Goal: Information Seeking & Learning: Learn about a topic

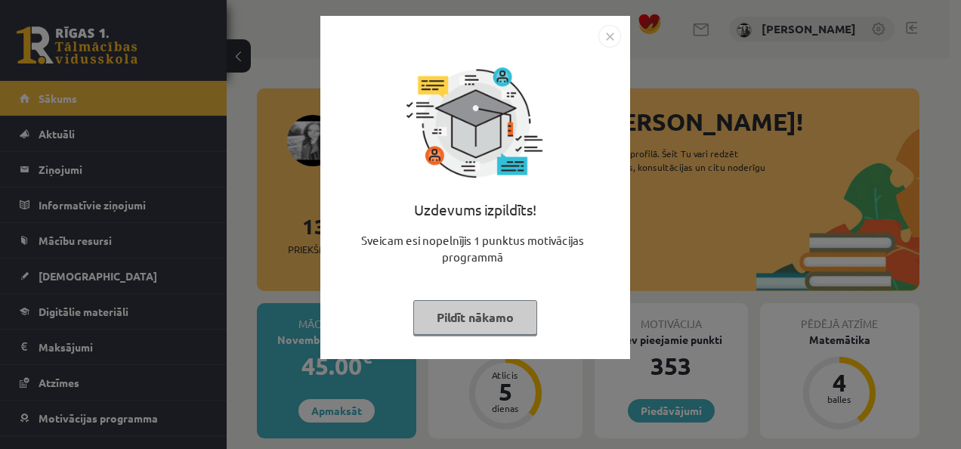
click at [467, 327] on button "Pildīt nākamo" at bounding box center [475, 317] width 124 height 35
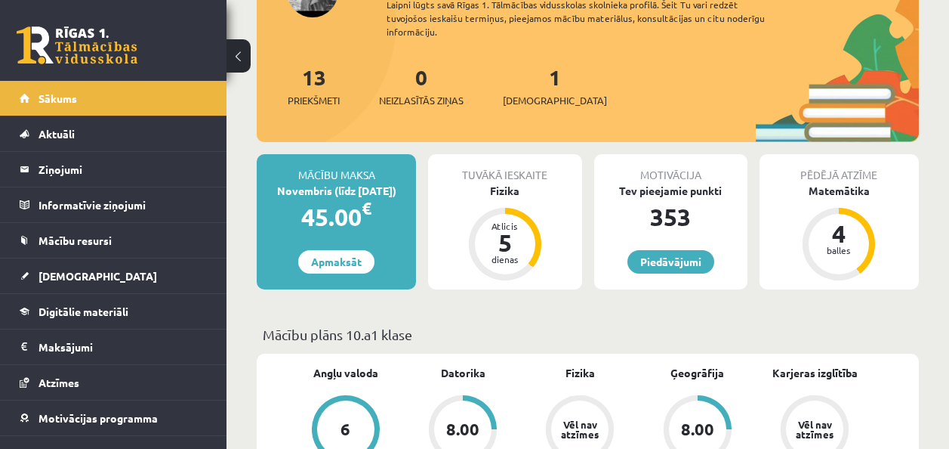
scroll to position [151, 0]
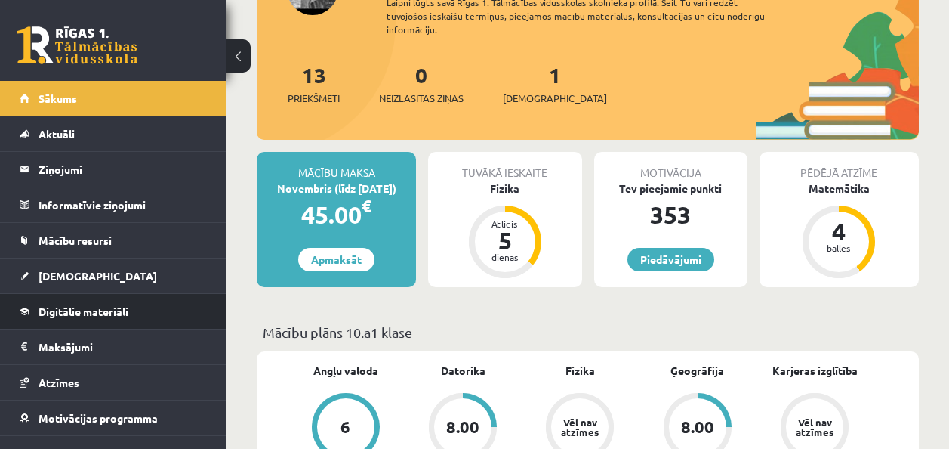
click at [68, 307] on span "Digitālie materiāli" at bounding box center [84, 311] width 90 height 14
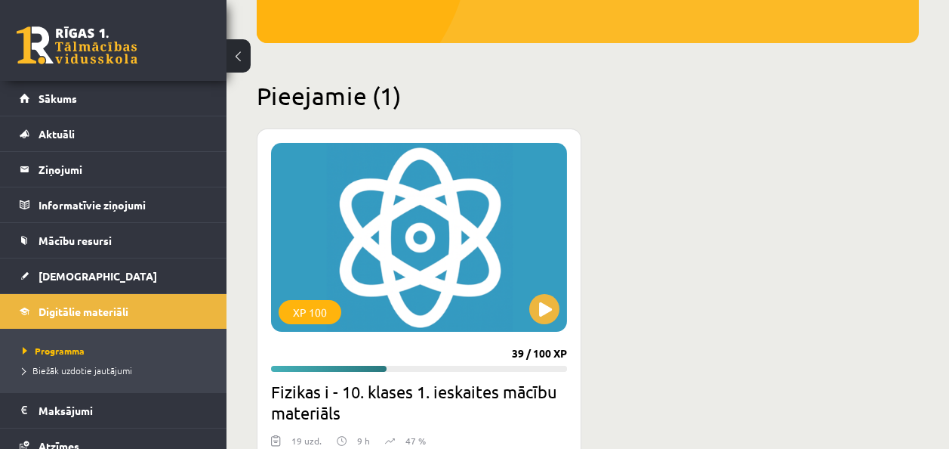
scroll to position [378, 0]
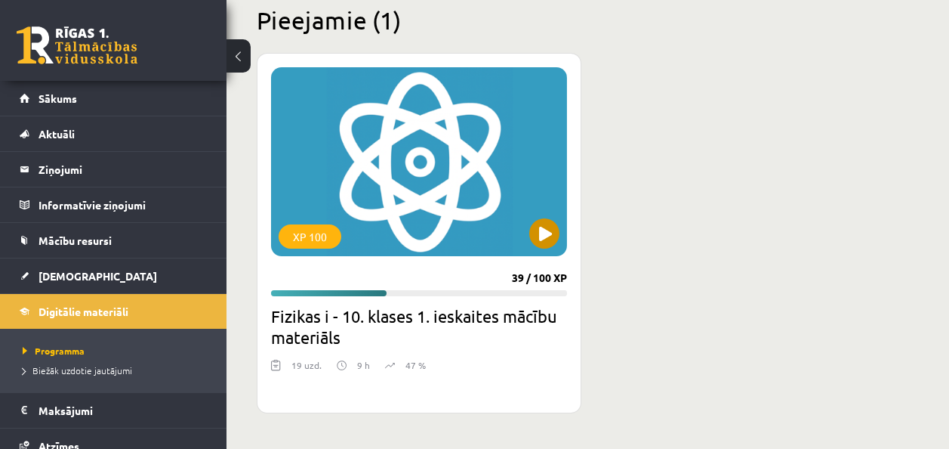
click at [531, 227] on div "XP 100" at bounding box center [419, 161] width 296 height 189
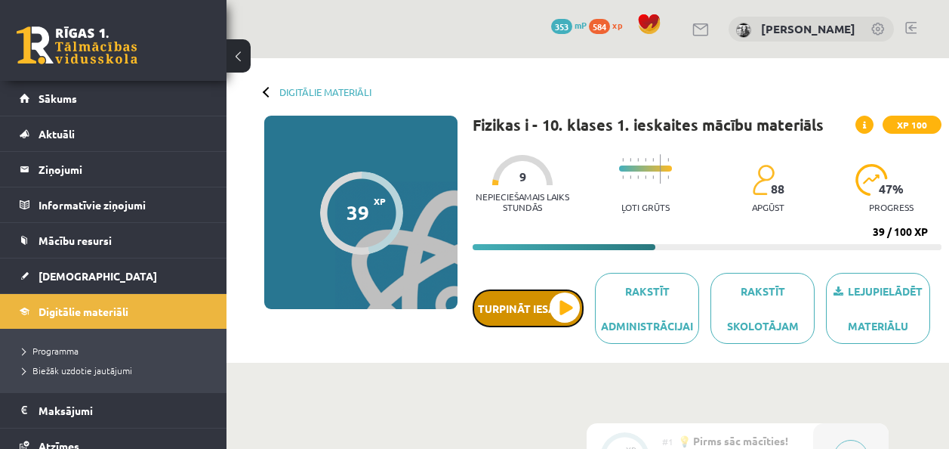
click at [560, 327] on button "Turpināt iesākto" at bounding box center [528, 308] width 111 height 38
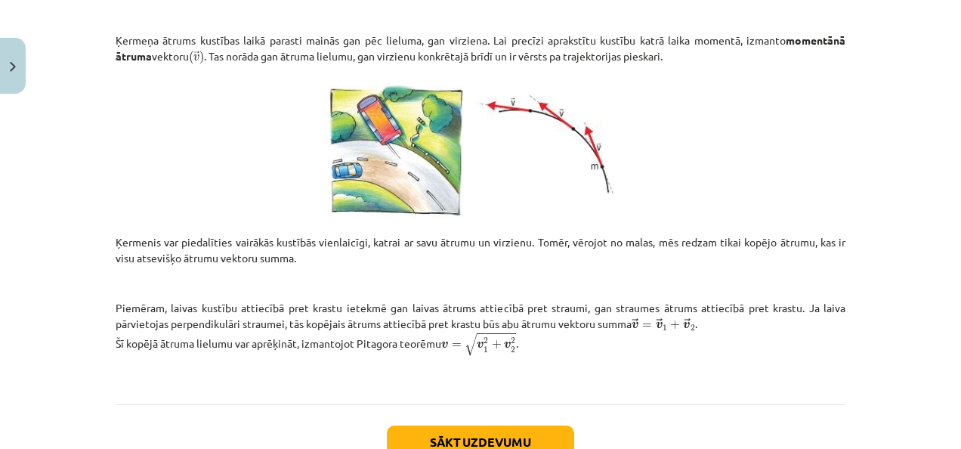
scroll to position [604, 0]
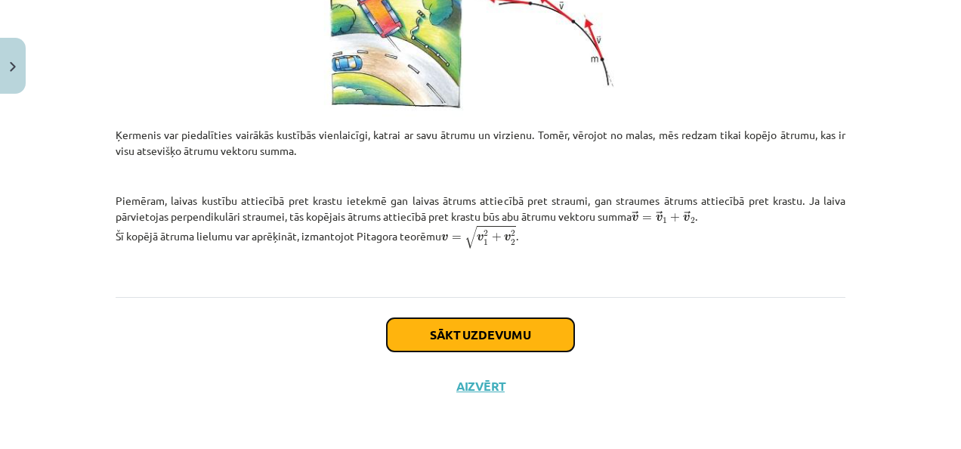
click at [461, 338] on button "Sākt uzdevumu" at bounding box center [480, 334] width 187 height 33
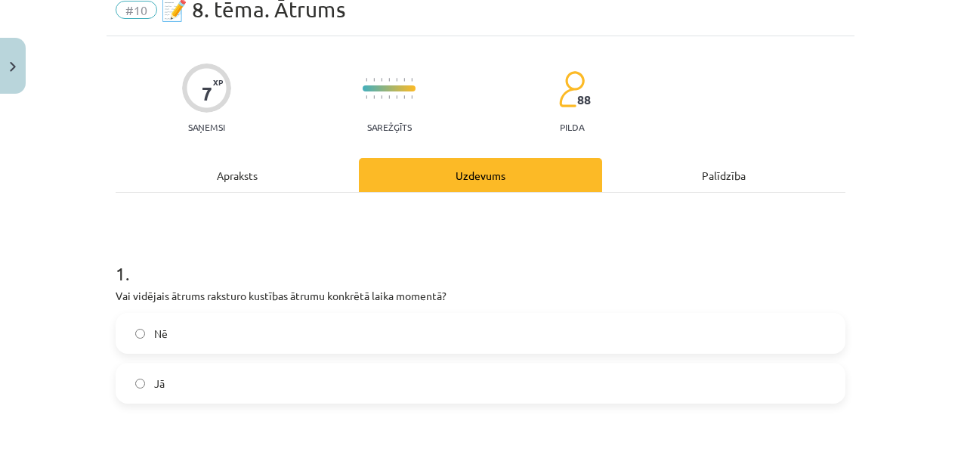
scroll to position [38, 0]
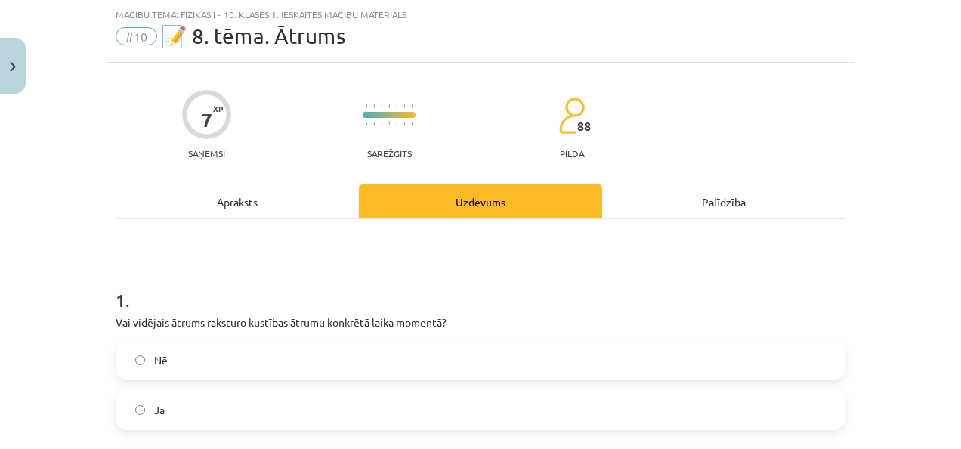
click at [232, 214] on div "Apraksts" at bounding box center [237, 201] width 243 height 34
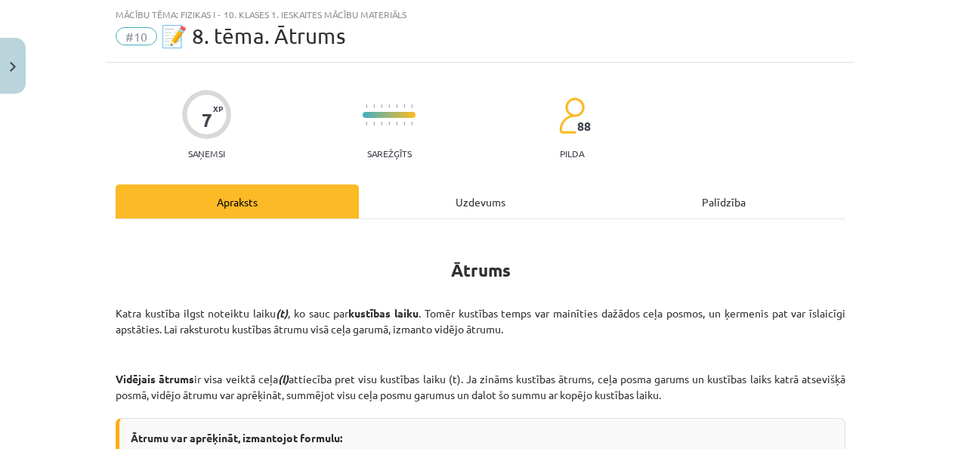
click at [382, 189] on div "Uzdevums" at bounding box center [480, 201] width 243 height 34
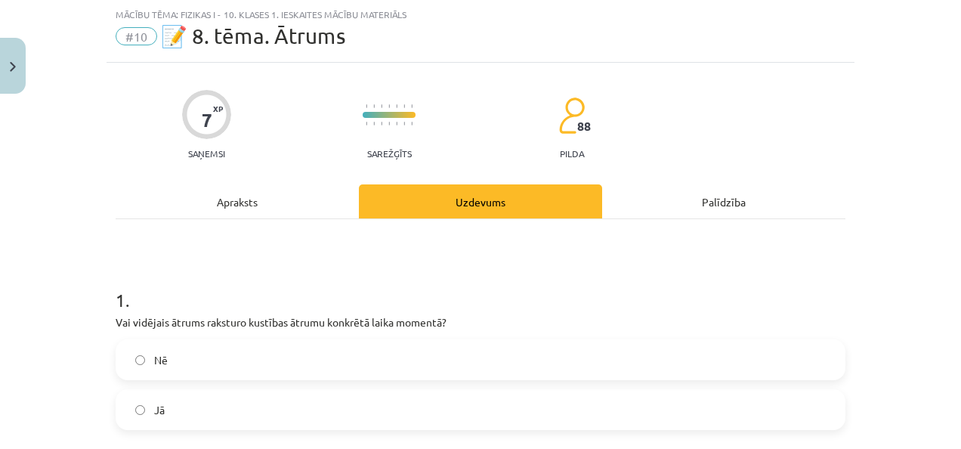
click at [236, 208] on div "Apraksts" at bounding box center [237, 201] width 243 height 34
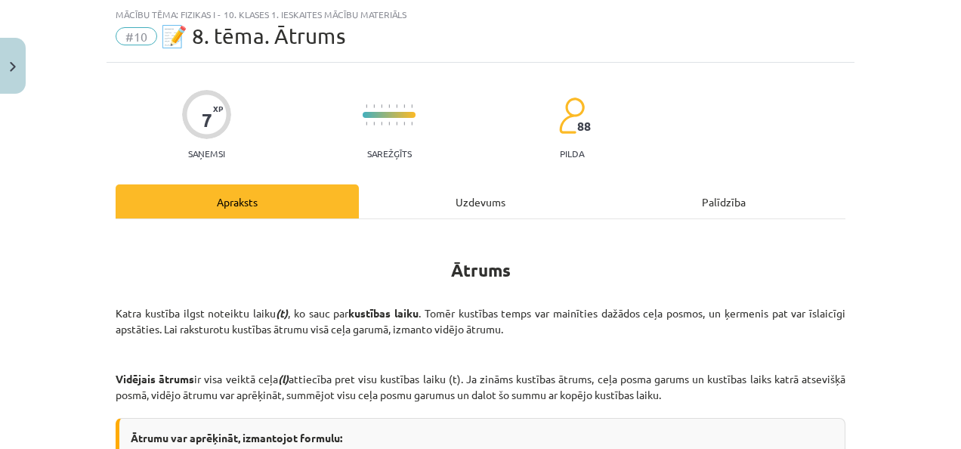
drag, startPoint x: 384, startPoint y: 181, endPoint x: 384, endPoint y: 193, distance: 12.9
click at [384, 193] on div "Uzdevums" at bounding box center [480, 201] width 243 height 34
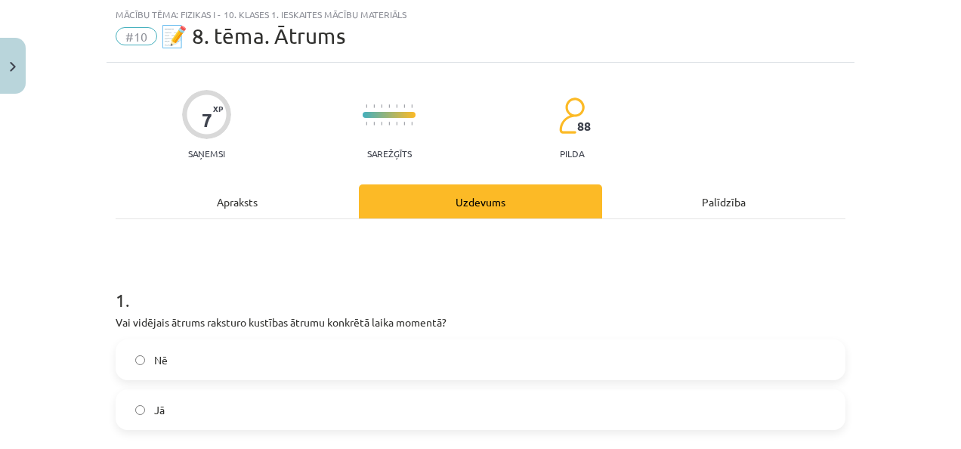
scroll to position [113, 0]
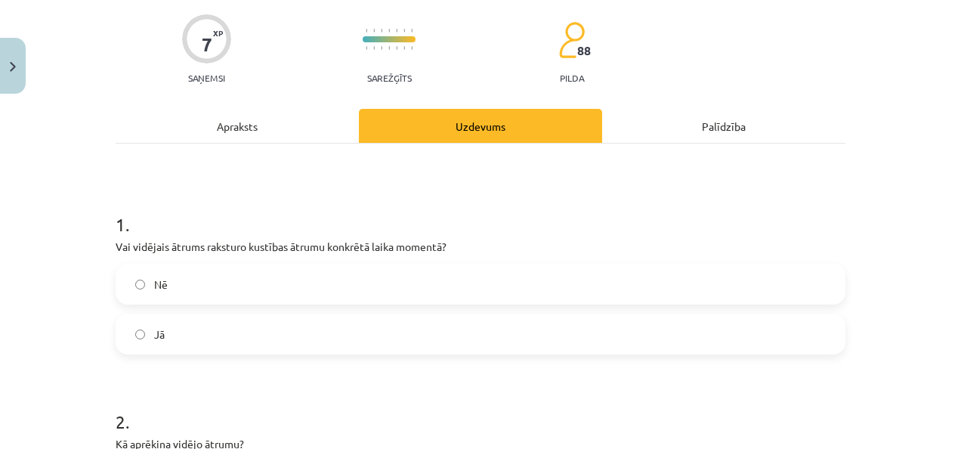
click at [163, 276] on label "Nē" at bounding box center [480, 284] width 727 height 38
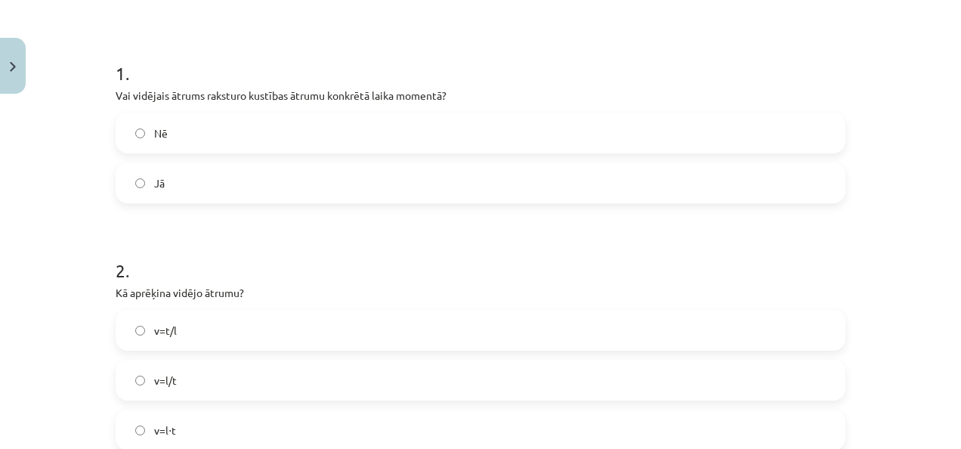
scroll to position [340, 0]
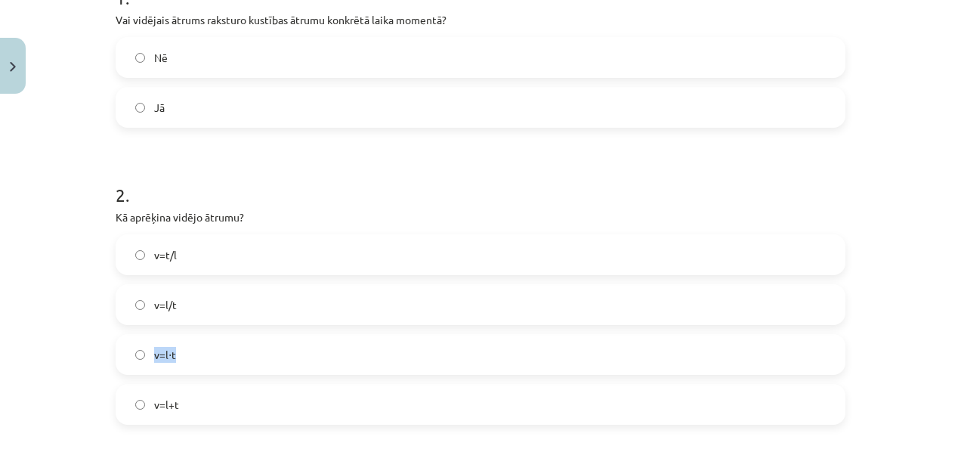
drag, startPoint x: 176, startPoint y: 341, endPoint x: 178, endPoint y: 295, distance: 46.1
click at [178, 295] on div "v=t/l v=l/t v=l⋅t v=l+t" at bounding box center [481, 329] width 730 height 190
click at [159, 303] on span "v=l/t" at bounding box center [165, 305] width 23 height 16
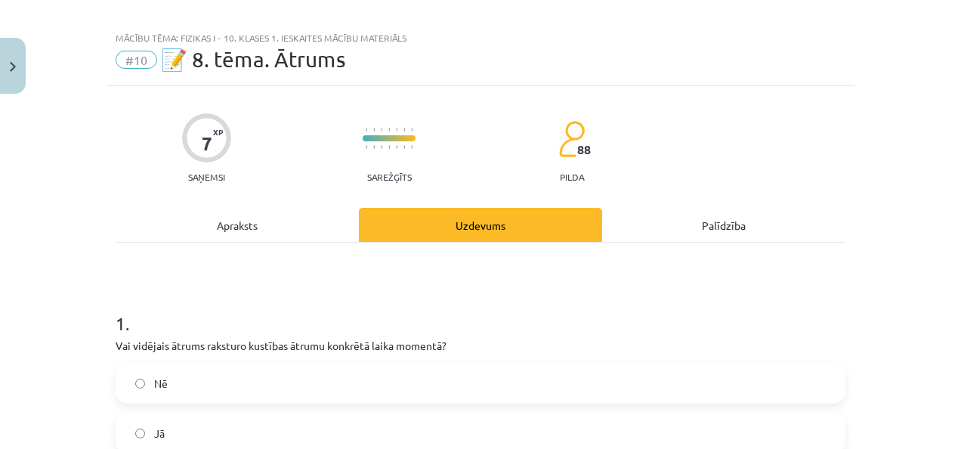
scroll to position [0, 0]
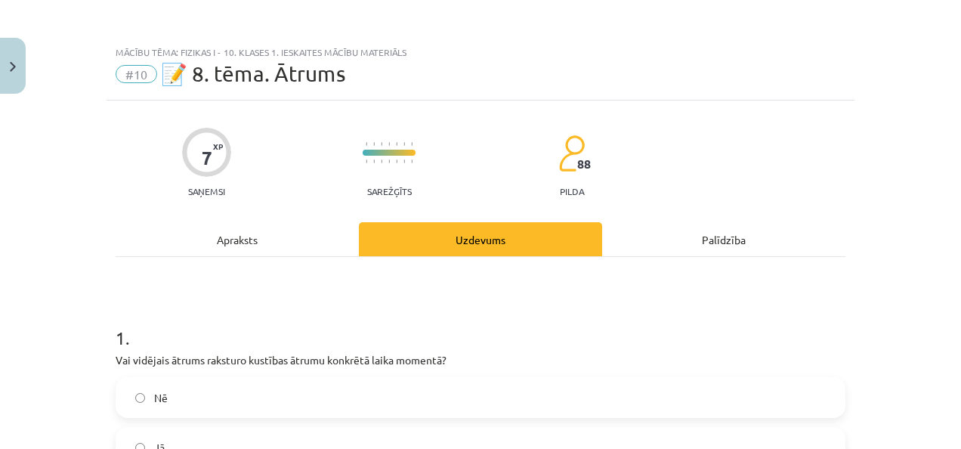
click at [207, 247] on div "Apraksts" at bounding box center [237, 239] width 243 height 34
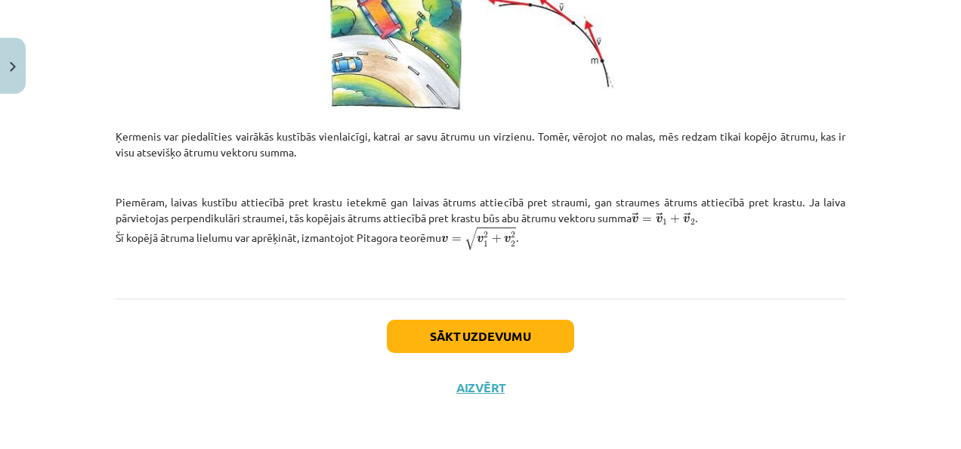
scroll to position [694, 0]
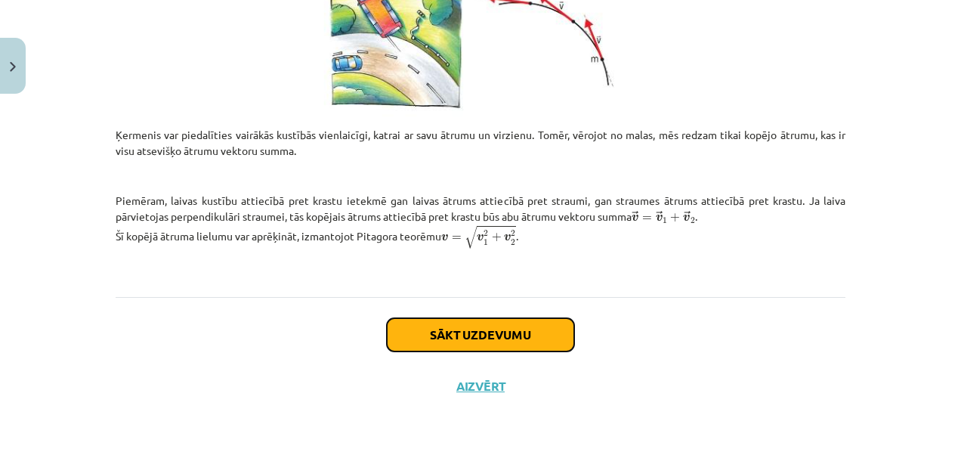
click at [431, 323] on button "Sākt uzdevumu" at bounding box center [480, 334] width 187 height 33
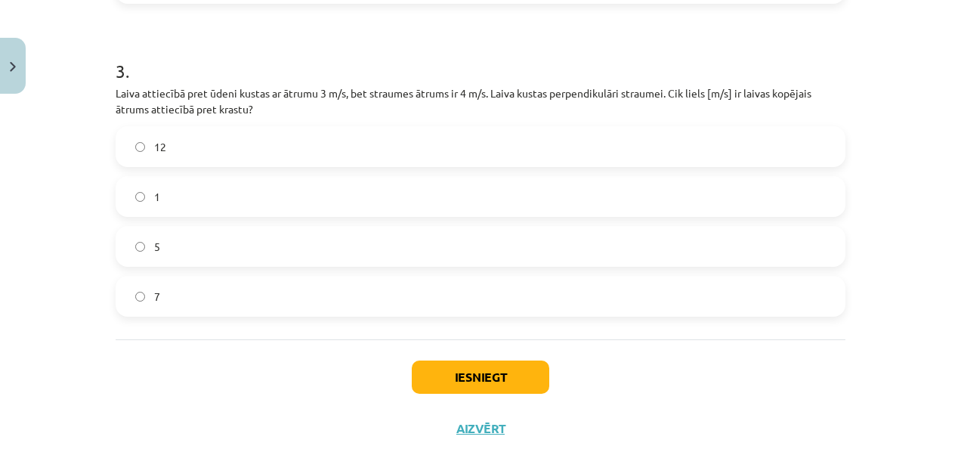
scroll to position [804, 0]
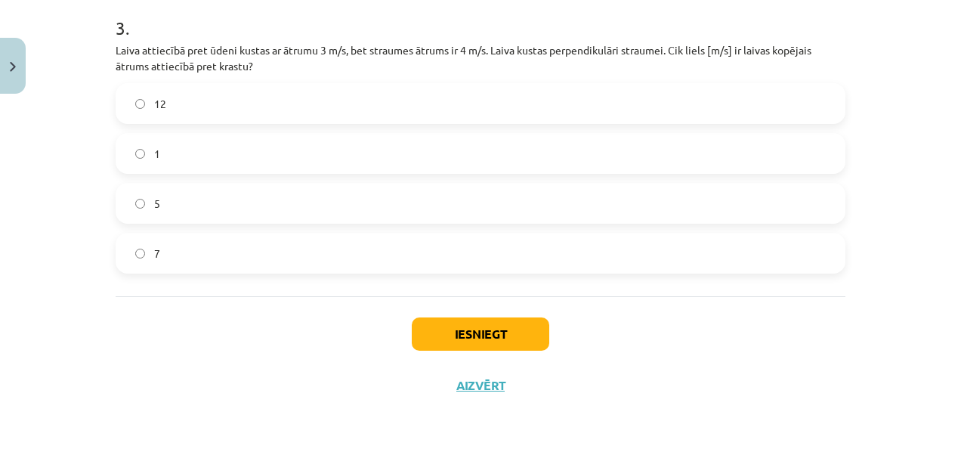
click at [237, 243] on label "7" at bounding box center [480, 253] width 727 height 38
click at [491, 326] on button "Iesniegt" at bounding box center [480, 333] width 137 height 33
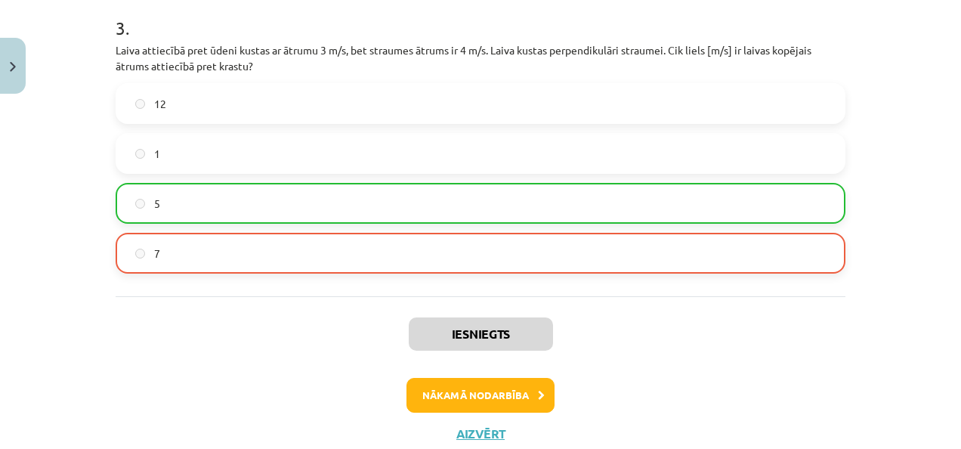
scroll to position [728, 0]
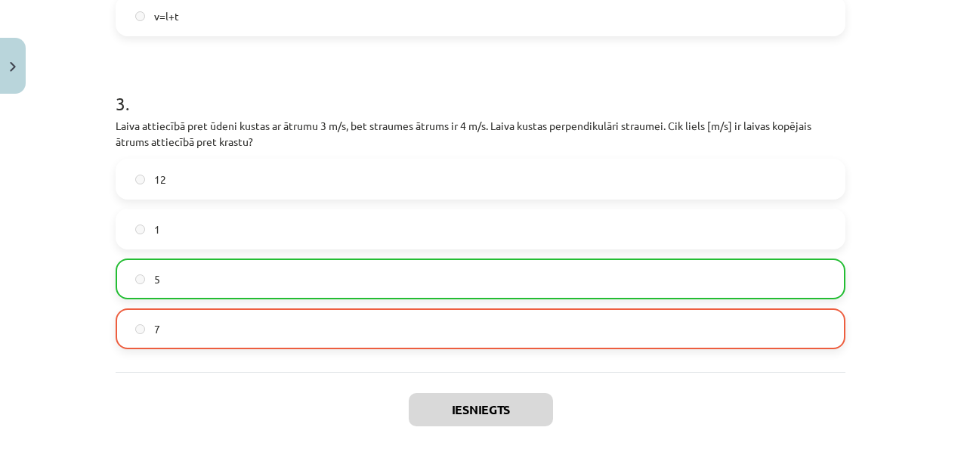
click at [162, 252] on div "12 1 5 7" at bounding box center [481, 254] width 730 height 190
click at [162, 258] on div "5" at bounding box center [481, 278] width 730 height 41
click at [157, 270] on label "5" at bounding box center [480, 279] width 727 height 38
drag, startPoint x: 157, startPoint y: 270, endPoint x: 168, endPoint y: 265, distance: 11.5
click at [158, 270] on label "5" at bounding box center [480, 279] width 727 height 38
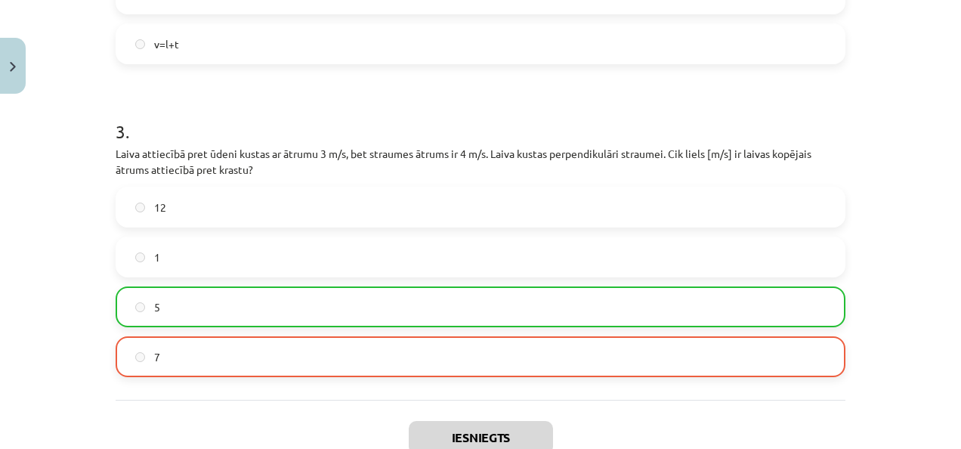
scroll to position [851, 0]
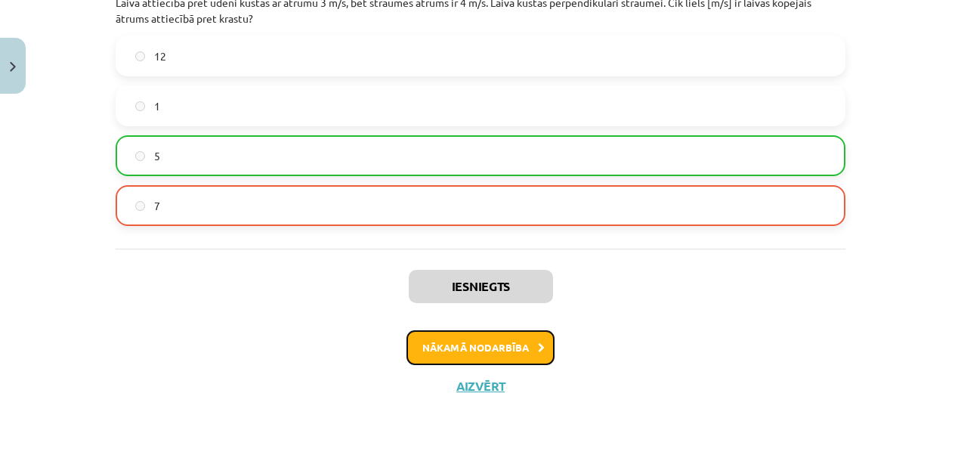
click at [494, 343] on button "Nākamā nodarbība" at bounding box center [480, 347] width 148 height 35
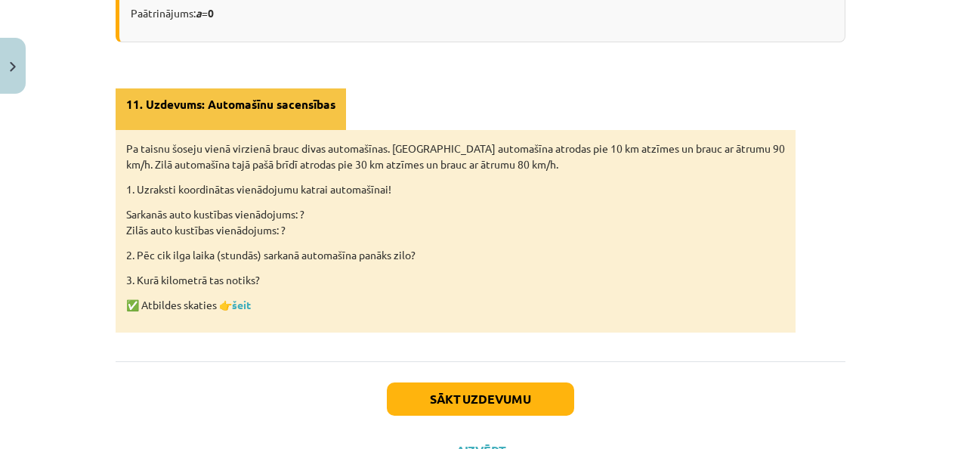
scroll to position [1060, 0]
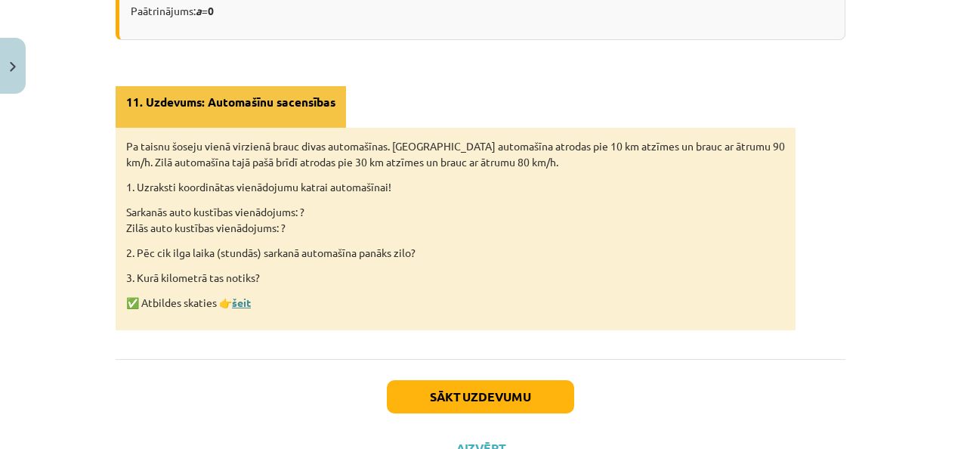
click at [241, 301] on link "šeit" at bounding box center [241, 302] width 19 height 14
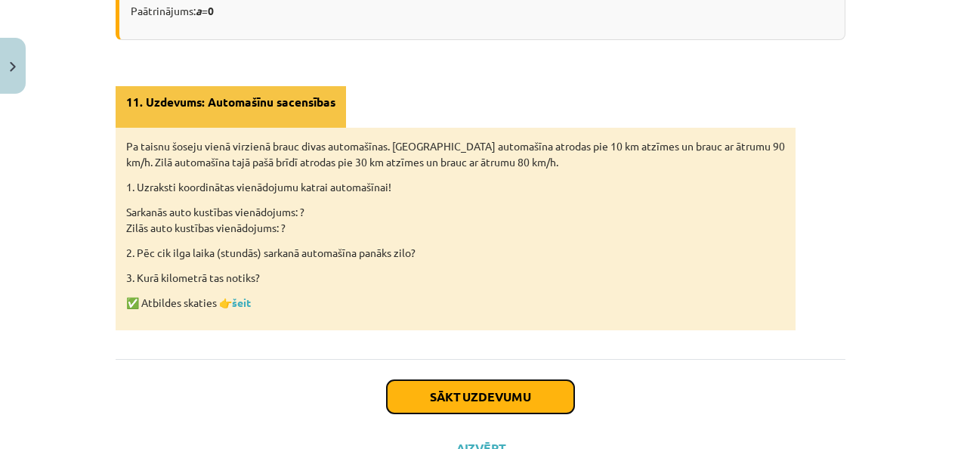
click at [501, 386] on button "Sākt uzdevumu" at bounding box center [480, 396] width 187 height 33
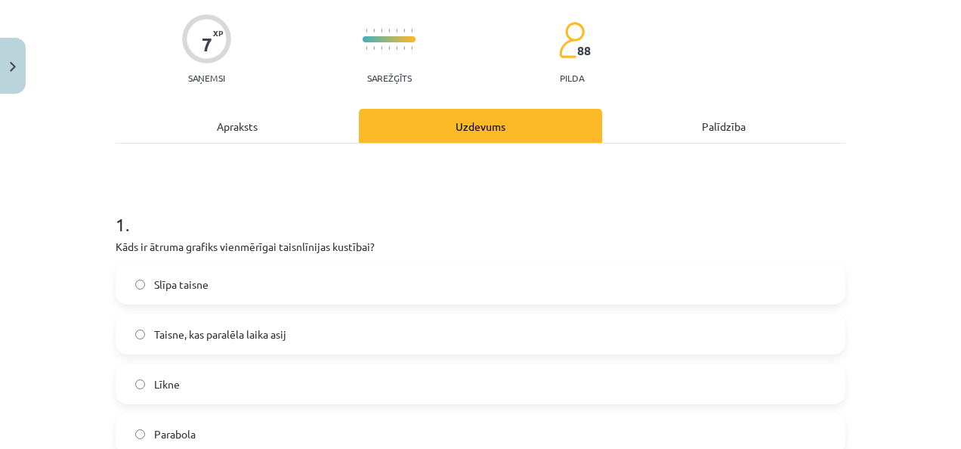
scroll to position [189, 0]
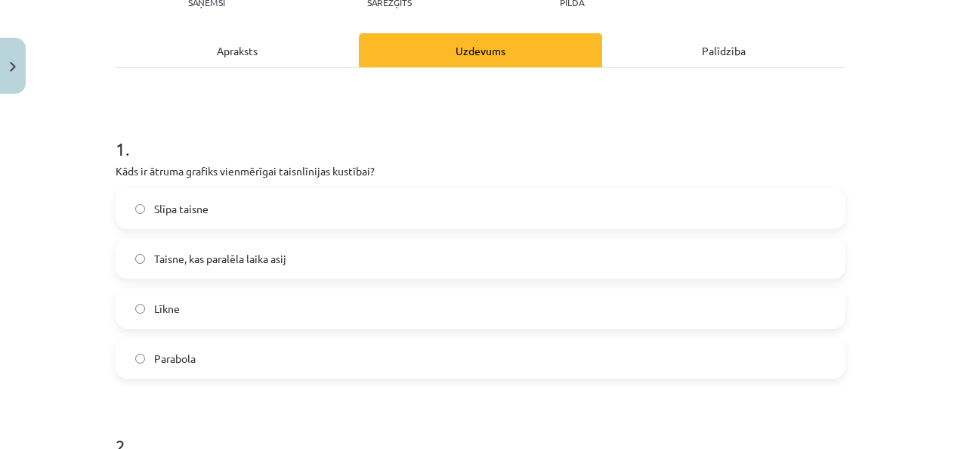
click at [233, 261] on span "Taisne, kas paralēla laika asij" at bounding box center [220, 259] width 132 height 16
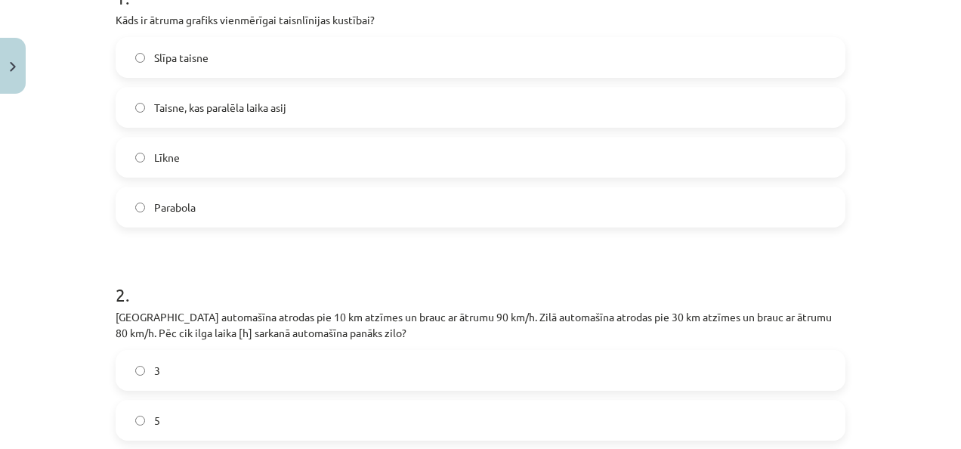
scroll to position [491, 0]
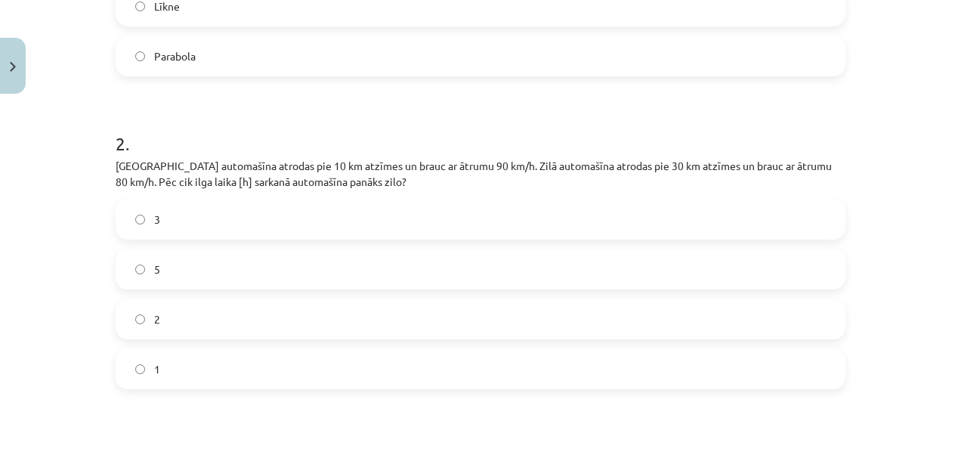
click at [163, 316] on label "2" at bounding box center [480, 319] width 727 height 38
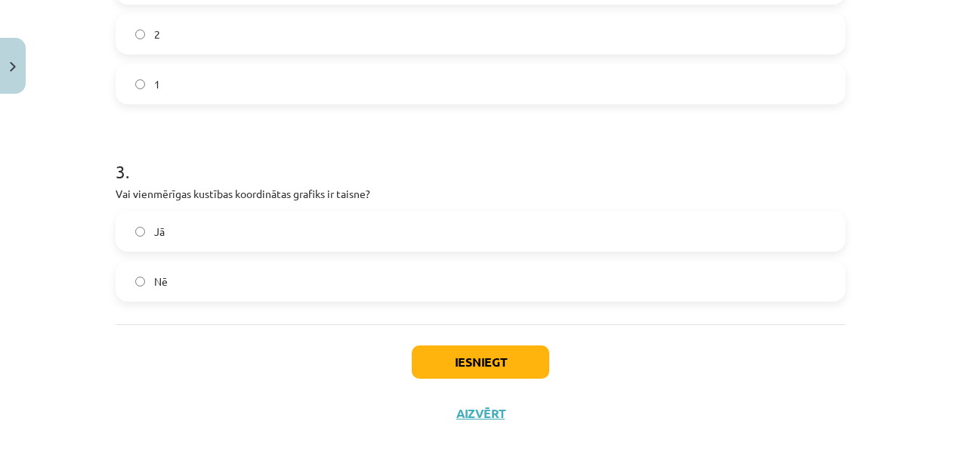
scroll to position [793, 0]
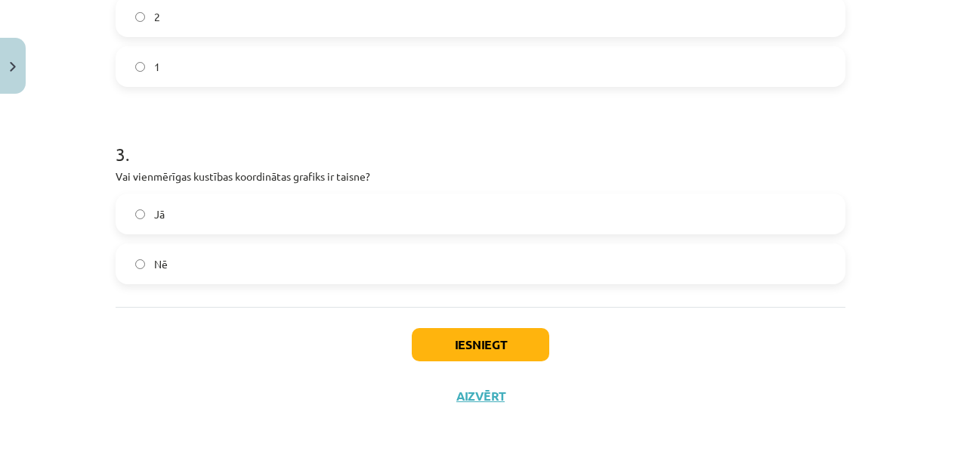
drag, startPoint x: 210, startPoint y: 214, endPoint x: 769, endPoint y: 375, distance: 581.8
click at [210, 215] on label "Jā" at bounding box center [480, 214] width 727 height 38
click at [451, 335] on button "Iesniegt" at bounding box center [480, 344] width 137 height 33
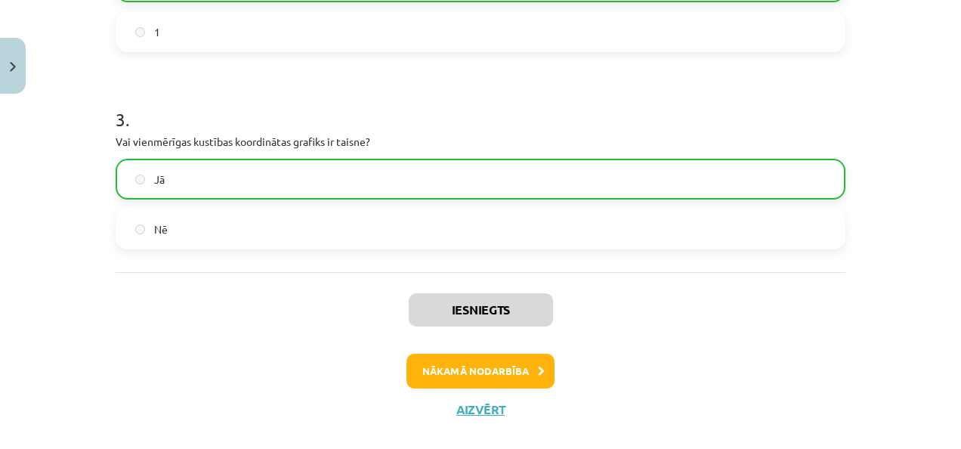
scroll to position [851, 0]
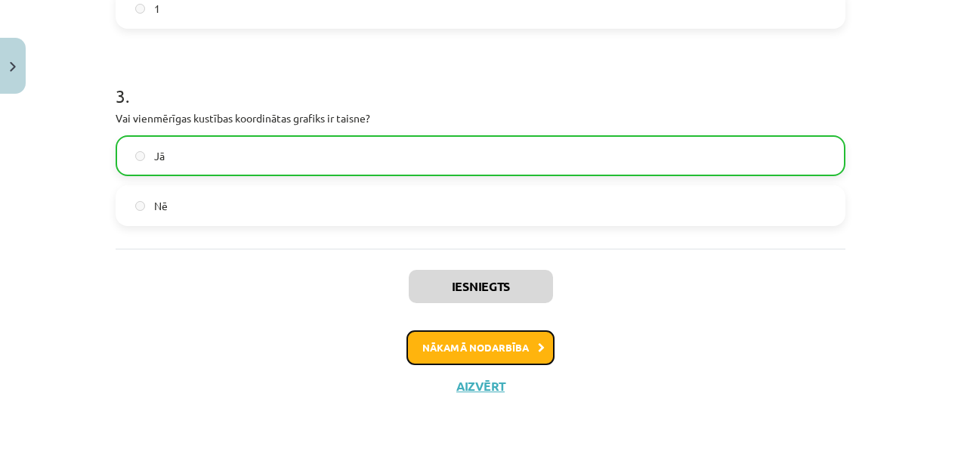
click at [440, 341] on button "Nākamā nodarbība" at bounding box center [480, 347] width 148 height 35
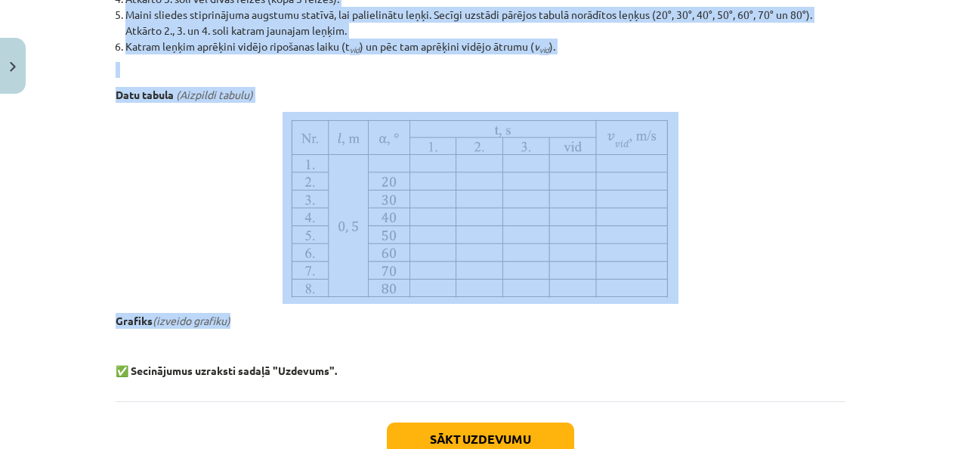
scroll to position [961, 0]
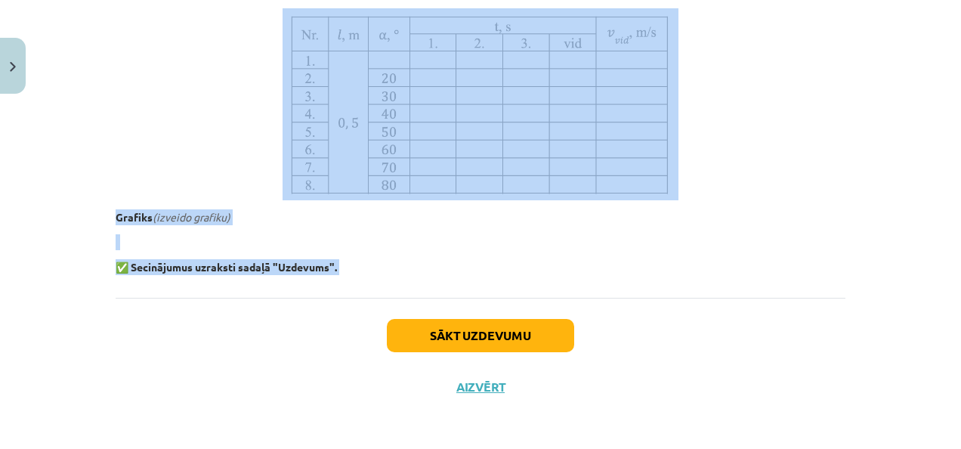
drag, startPoint x: 116, startPoint y: 172, endPoint x: 349, endPoint y: 304, distance: 267.2
drag, startPoint x: 349, startPoint y: 304, endPoint x: 274, endPoint y: 154, distance: 167.2
copy div "Loremipsum dolorsit. Ametconsec adipis elitseddoei tempo. In utlaboreetd magn, …"
click at [196, 94] on p at bounding box center [481, 104] width 730 height 192
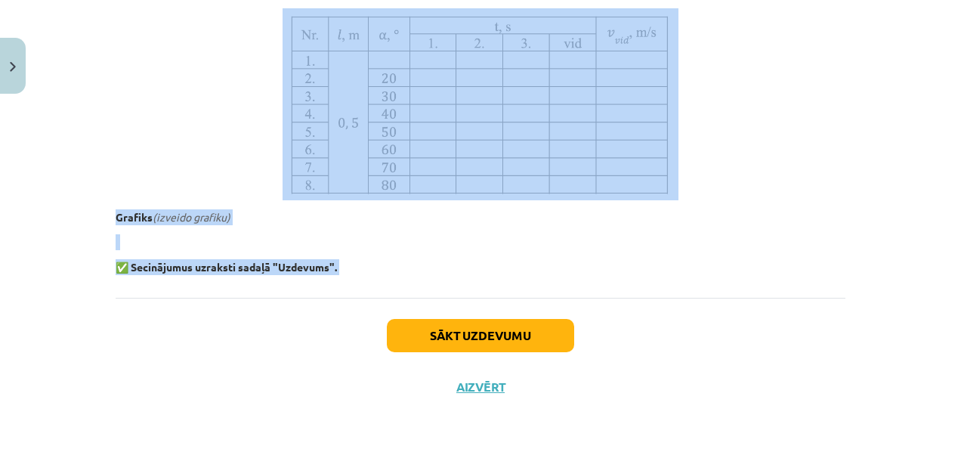
click at [419, 192] on img at bounding box center [480, 104] width 396 height 192
click at [411, 210] on p "Grafiks (izveido grafiku)" at bounding box center [481, 217] width 730 height 16
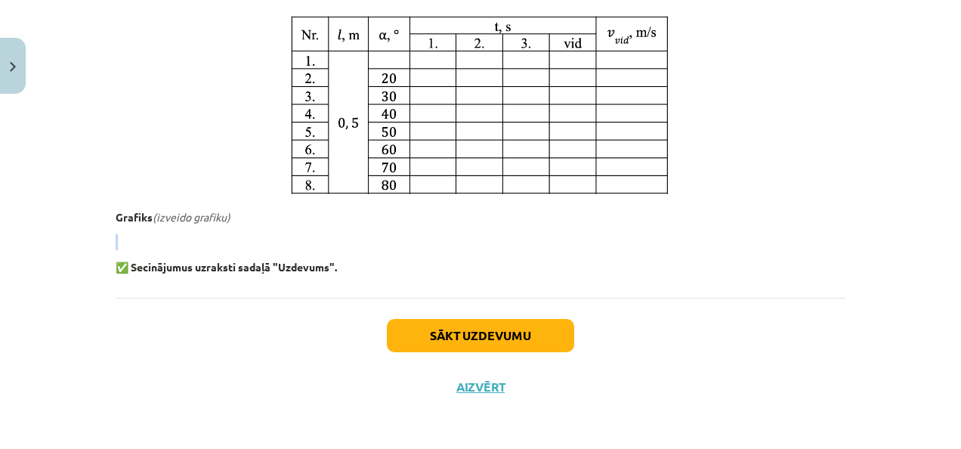
click at [411, 210] on p "Grafiks (izveido grafiku)" at bounding box center [481, 217] width 730 height 16
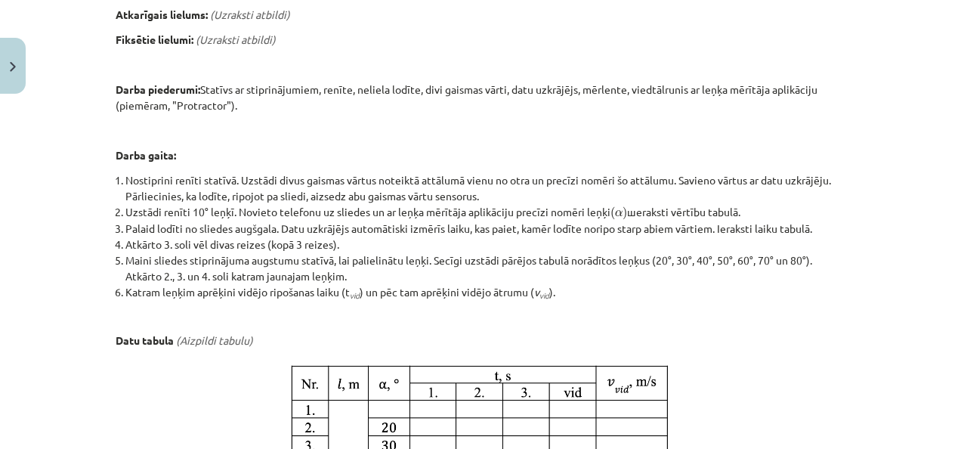
scroll to position [687, 0]
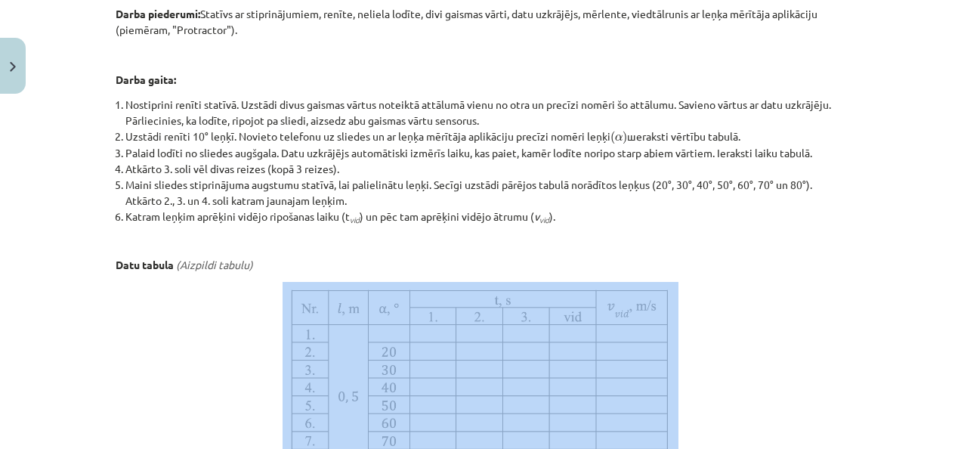
drag, startPoint x: 942, startPoint y: 252, endPoint x: 962, endPoint y: 293, distance: 45.9
click at [949, 293] on html "0 Dāvanas 353 mP 584 xp [PERSON_NAME] Sākums Aktuāli Kā mācīties eSKOLĀ Kontakt…" at bounding box center [480, 224] width 961 height 449
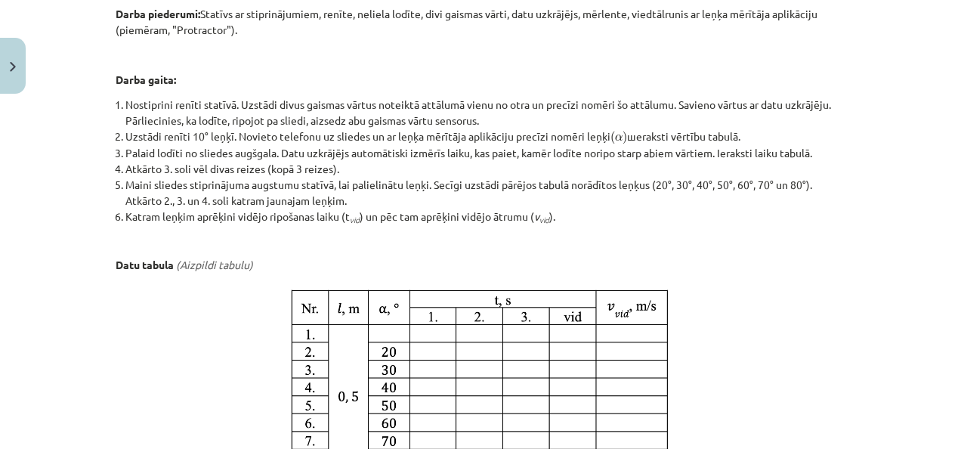
drag, startPoint x: 962, startPoint y: 293, endPoint x: 900, endPoint y: 283, distance: 62.7
click at [900, 283] on div "Mācību tēma: Fizikas i - 10. klases 1. ieskaites mācību materiāls #12 🔍 Laborat…" at bounding box center [480, 224] width 961 height 449
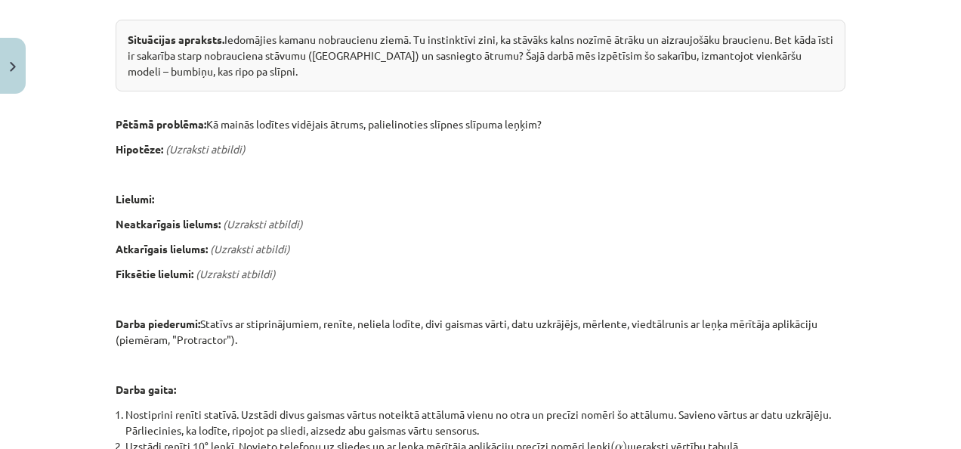
scroll to position [227, 0]
